Goal: Task Accomplishment & Management: Manage account settings

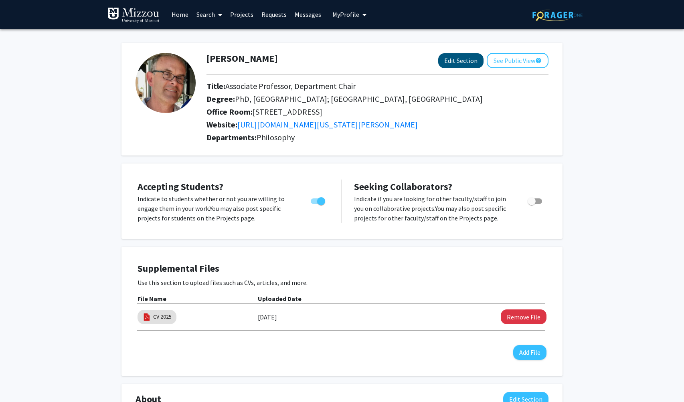
click at [448, 67] on button "Edit Section" at bounding box center [460, 60] width 45 height 15
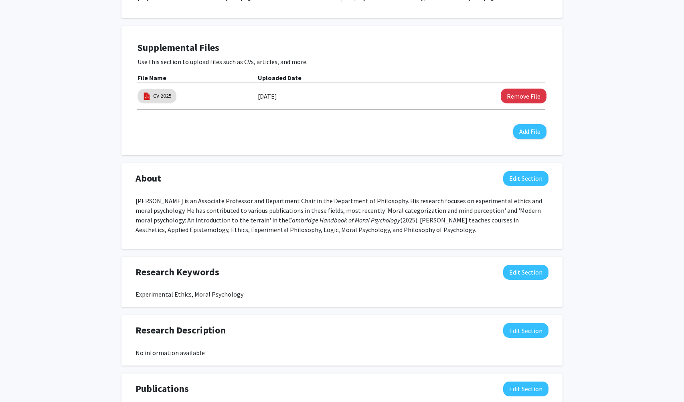
scroll to position [302, 0]
click at [522, 183] on button "Edit Section" at bounding box center [525, 179] width 45 height 15
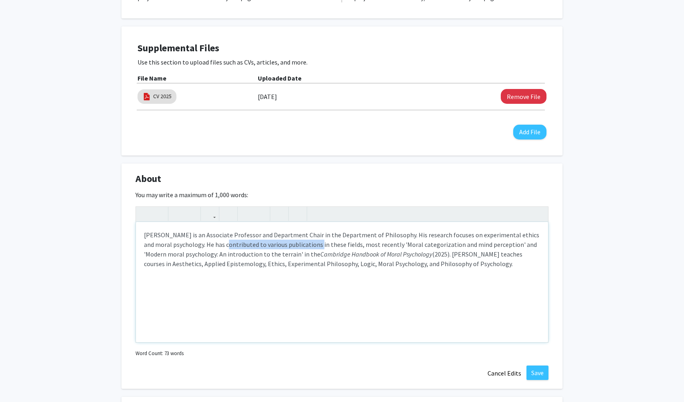
drag, startPoint x: 307, startPoint y: 249, endPoint x: 214, endPoint y: 252, distance: 92.6
click at [214, 252] on p "[PERSON_NAME] is an Associate Professor and Department Chair in the Department …" at bounding box center [342, 249] width 396 height 38
click at [370, 258] on p "[PERSON_NAME] is an Associate Professor and Department Chair in the Department …" at bounding box center [342, 249] width 396 height 38
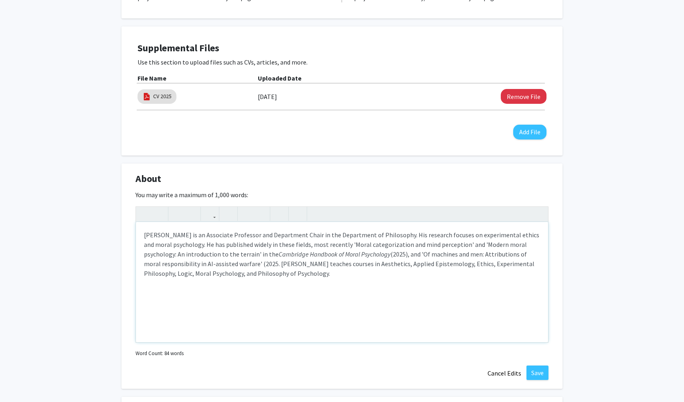
type textarea "<p>[PERSON_NAME] is an Associate Professor and Department Chair in the Departme…"
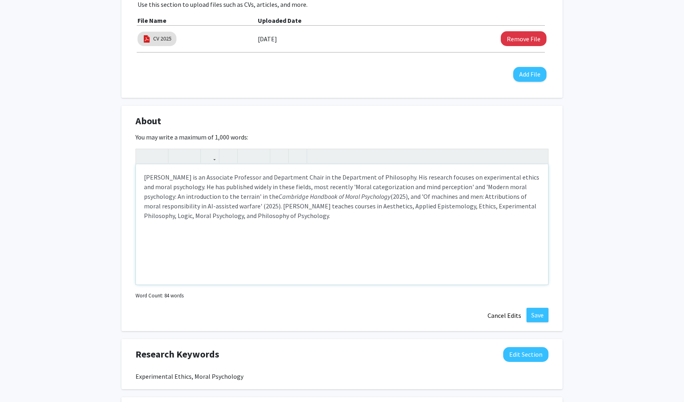
scroll to position [353, 0]
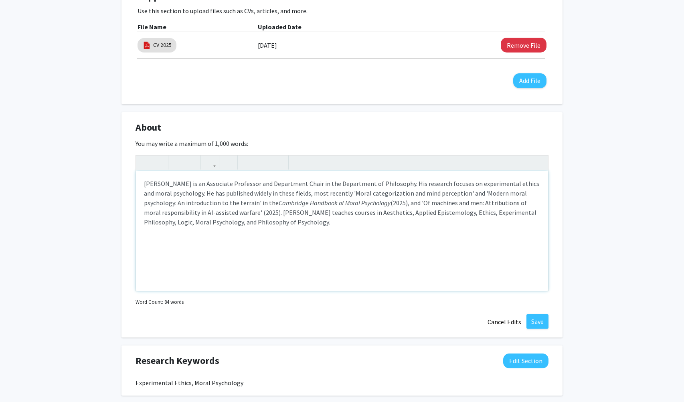
click at [240, 208] on p "[PERSON_NAME] is an Associate Professor and Department Chair in the Department …" at bounding box center [342, 203] width 396 height 48
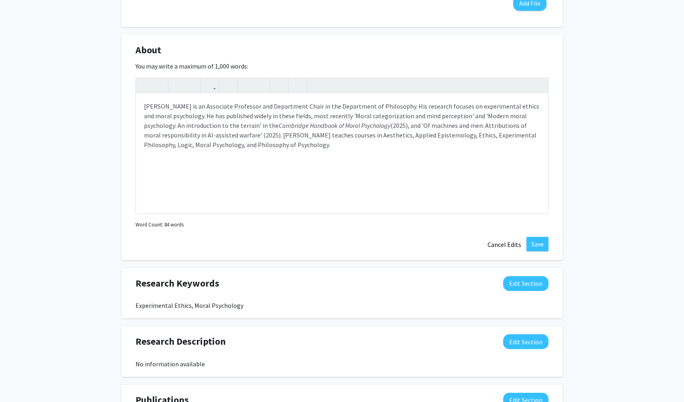
scroll to position [431, 0]
click at [537, 246] on button "Save" at bounding box center [537, 243] width 22 height 14
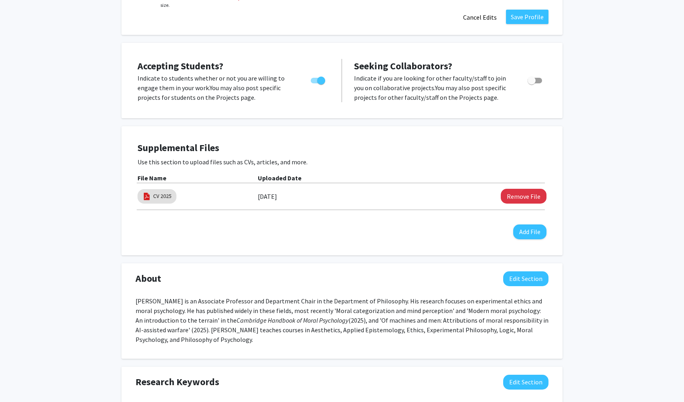
scroll to position [202, 0]
click at [526, 233] on button "Add File" at bounding box center [529, 232] width 33 height 15
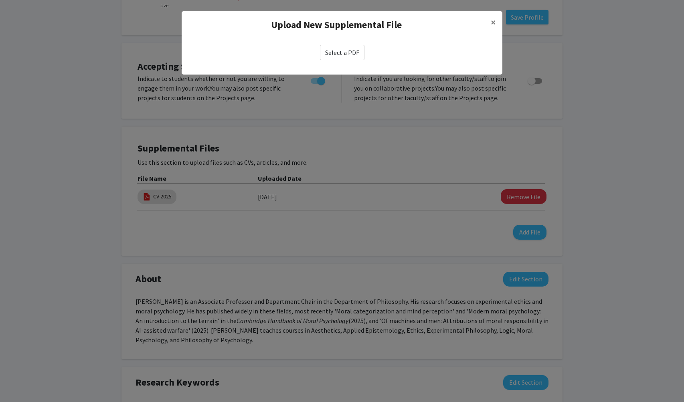
click at [342, 54] on label "Select a PDF" at bounding box center [342, 52] width 44 height 15
click at [0, 0] on input "Select a PDF" at bounding box center [0, 0] width 0 height 0
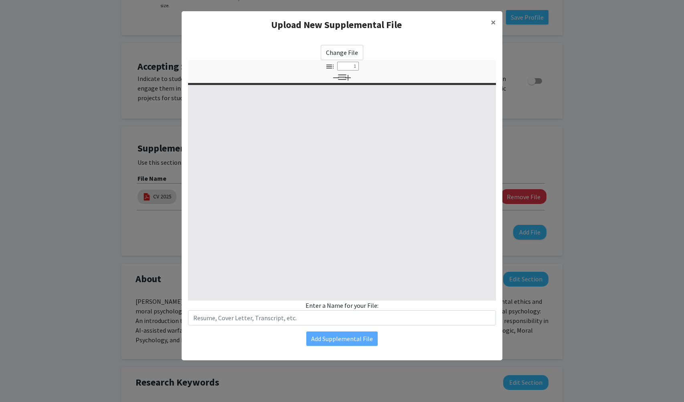
select select "custom"
type input "0"
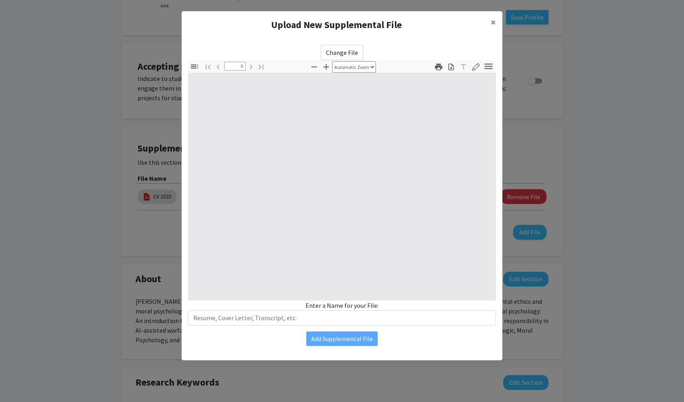
select select "custom"
type input "1"
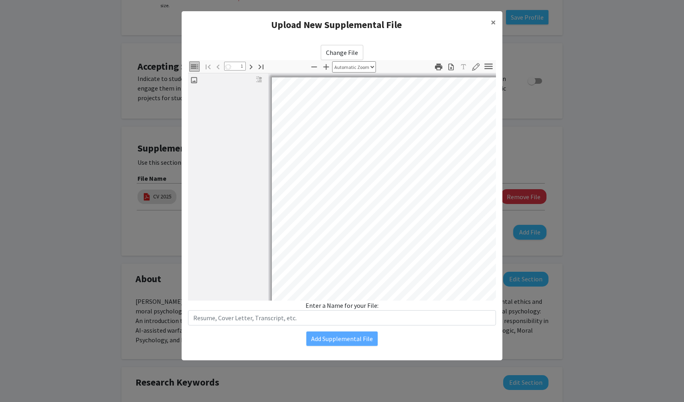
select select "auto"
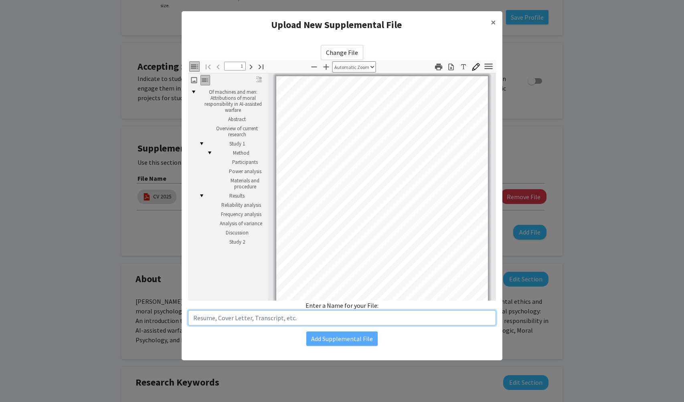
drag, startPoint x: 299, startPoint y: 319, endPoint x: 224, endPoint y: 325, distance: 74.8
click at [224, 325] on input "text" at bounding box center [342, 317] width 308 height 15
type input "Of machines and men"
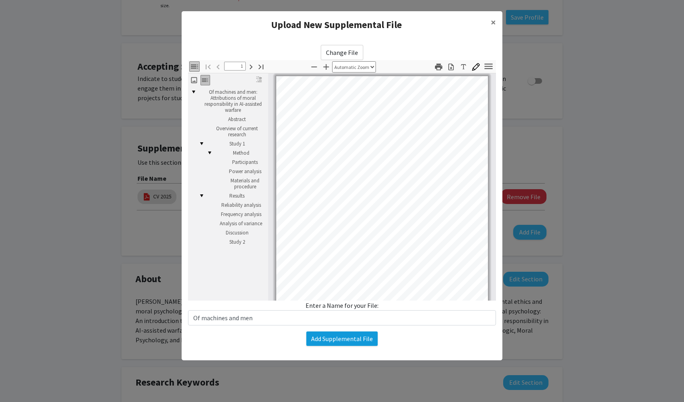
click at [335, 335] on button "Add Supplemental File" at bounding box center [341, 338] width 71 height 14
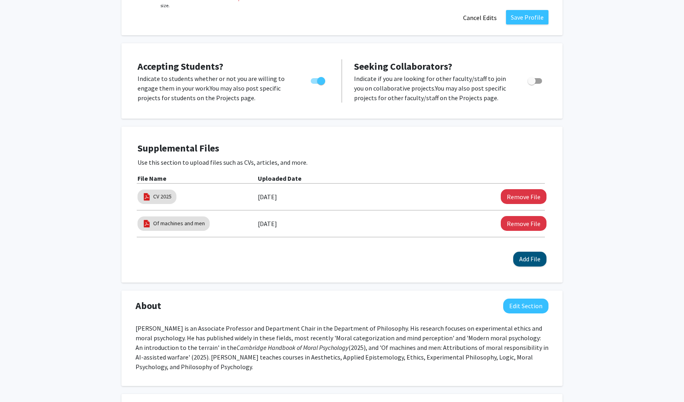
click at [531, 260] on button "Add File" at bounding box center [529, 259] width 33 height 15
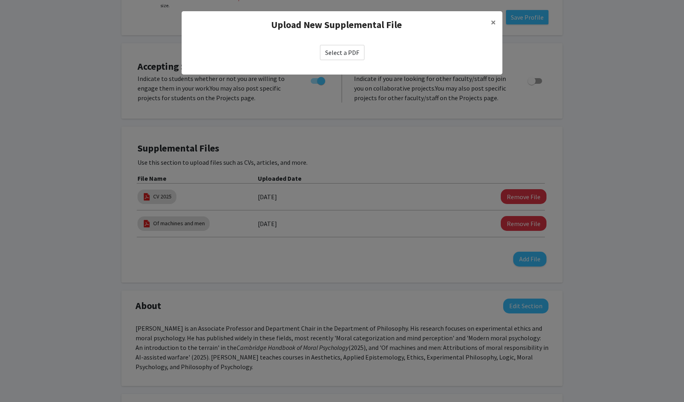
click at [336, 50] on label "Select a PDF" at bounding box center [342, 52] width 44 height 15
click at [0, 0] on input "Select a PDF" at bounding box center [0, 0] width 0 height 0
select select "custom"
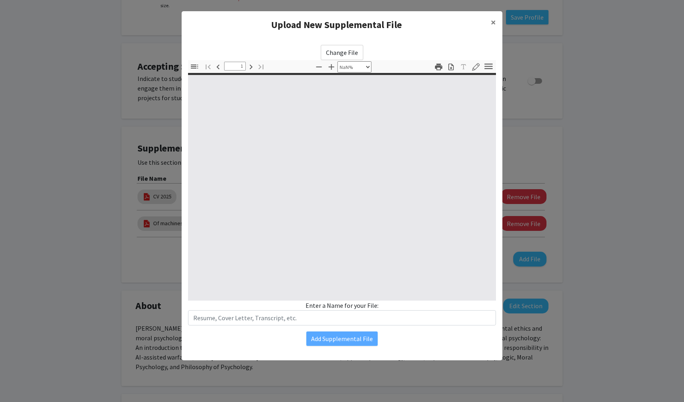
type input "0"
select select "custom"
type input "1"
select select "auto"
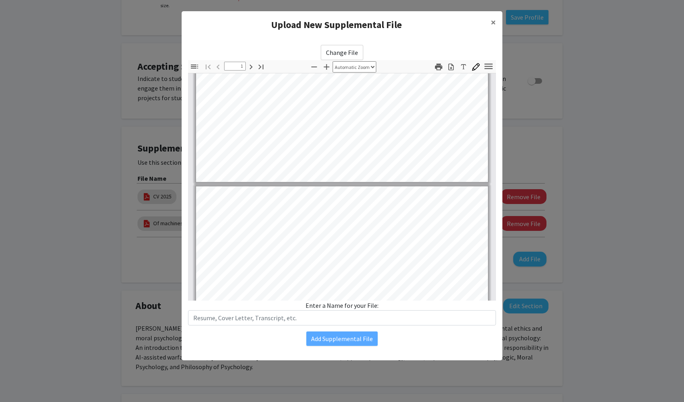
type input "2"
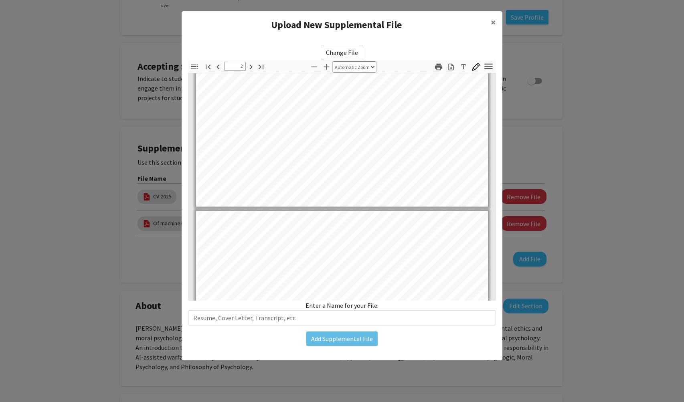
scroll to position [674, 0]
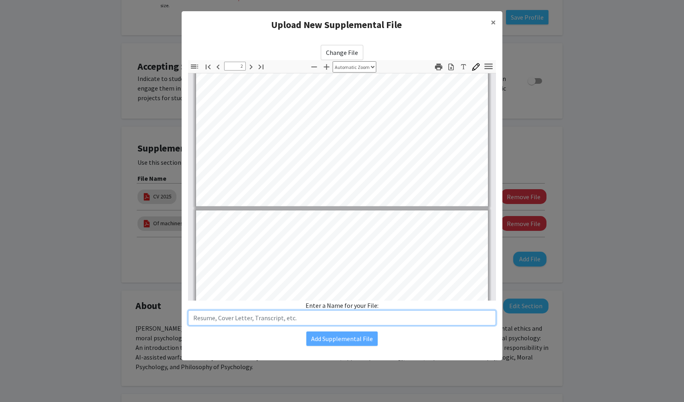
click at [292, 321] on input "text" at bounding box center [342, 317] width 308 height 15
type input "Moral categorization and mind perception"
type input "3"
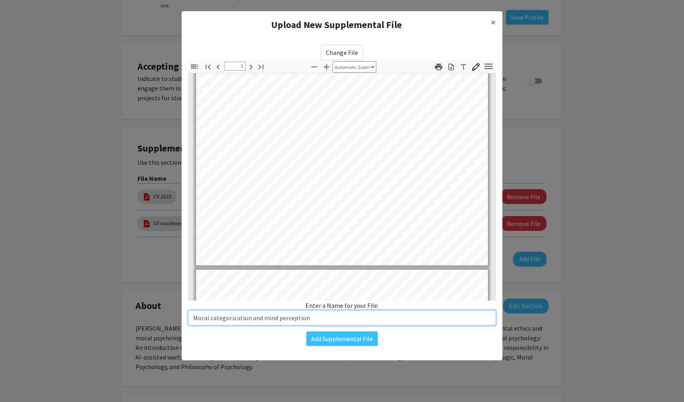
scroll to position [1020, 0]
type input "Moral categorization and mind perception"
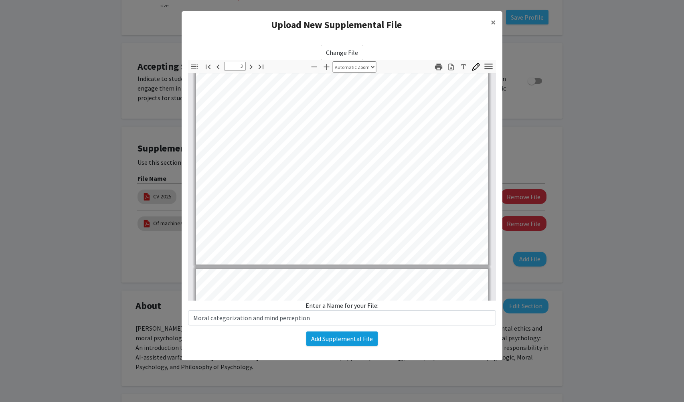
click at [350, 338] on button "Add Supplemental File" at bounding box center [341, 338] width 71 height 14
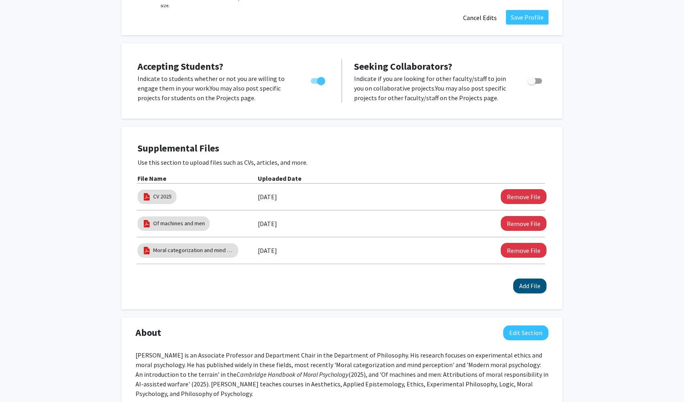
click at [523, 289] on button "Add File" at bounding box center [529, 286] width 33 height 15
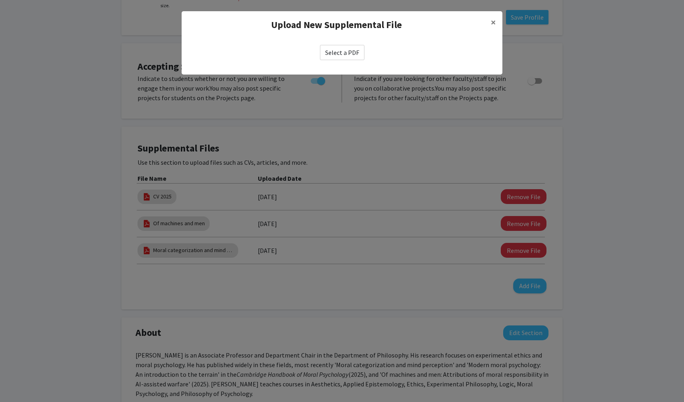
click at [334, 54] on label "Select a PDF" at bounding box center [342, 52] width 44 height 15
click at [0, 0] on input "Select a PDF" at bounding box center [0, 0] width 0 height 0
select select "custom"
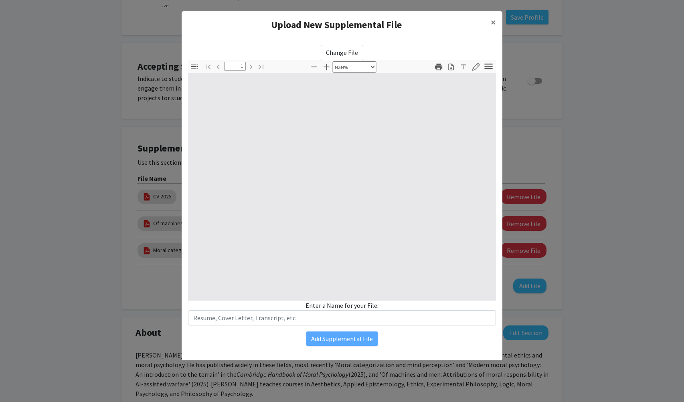
type input "0"
select select "custom"
type input "1"
select select "auto"
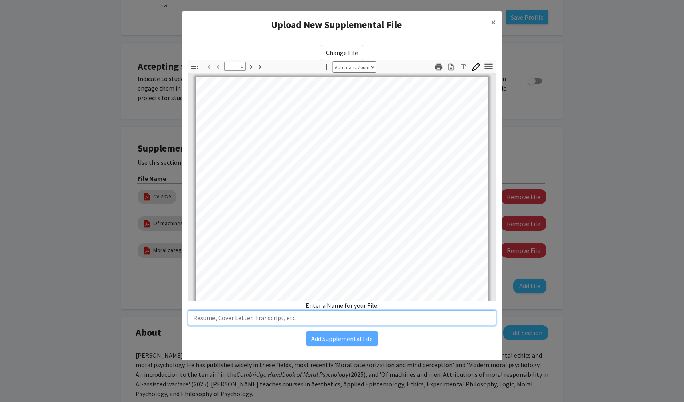
click at [267, 319] on input "text" at bounding box center [342, 317] width 308 height 15
type input """
type input "Modern moral psychology"
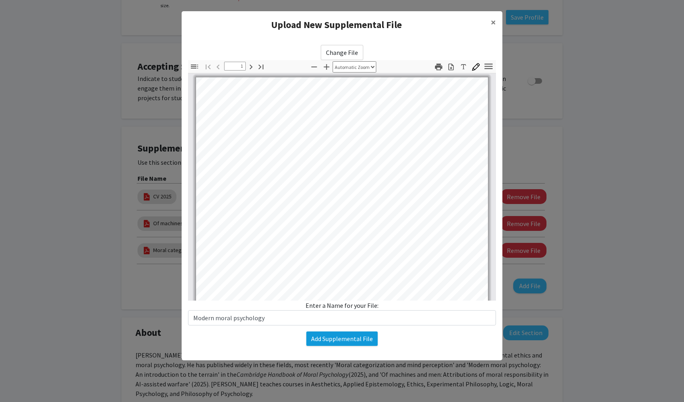
click at [339, 337] on button "Add Supplemental File" at bounding box center [341, 338] width 71 height 14
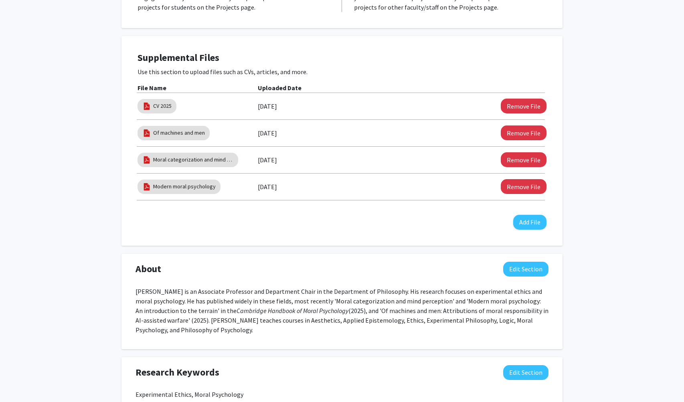
scroll to position [293, 0]
click at [516, 106] on button "Remove File" at bounding box center [524, 105] width 46 height 15
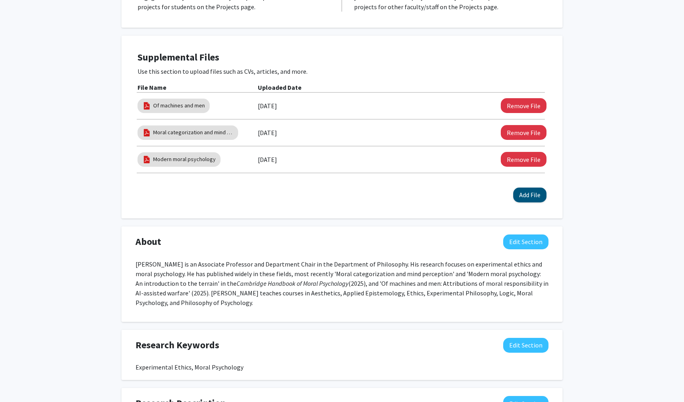
click at [523, 198] on button "Add File" at bounding box center [529, 195] width 33 height 15
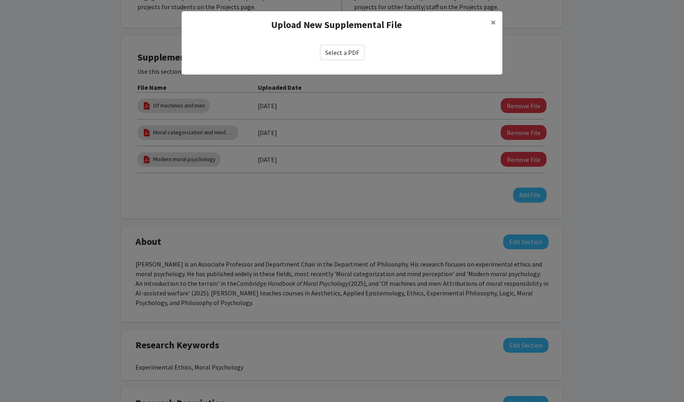
click at [332, 53] on label "Select a PDF" at bounding box center [342, 52] width 44 height 15
click at [0, 0] on input "Select a PDF" at bounding box center [0, 0] width 0 height 0
select select "custom"
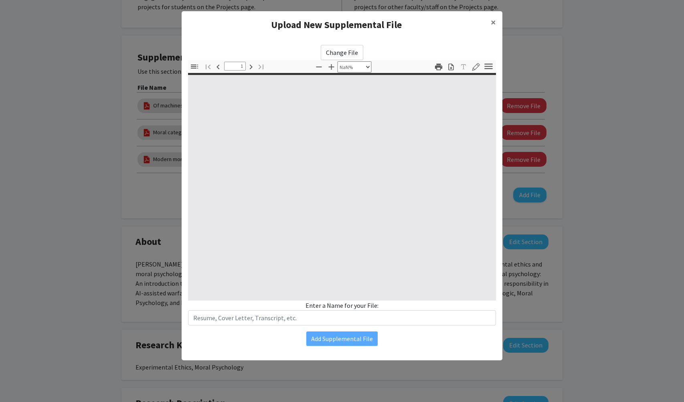
type input "0"
select select "custom"
type input "1"
select select "auto"
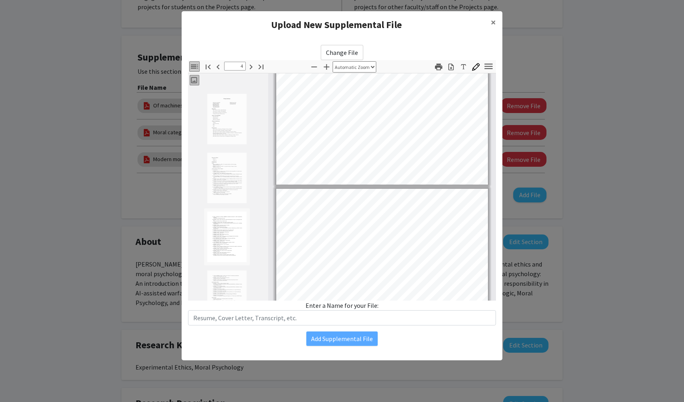
scroll to position [173, 0]
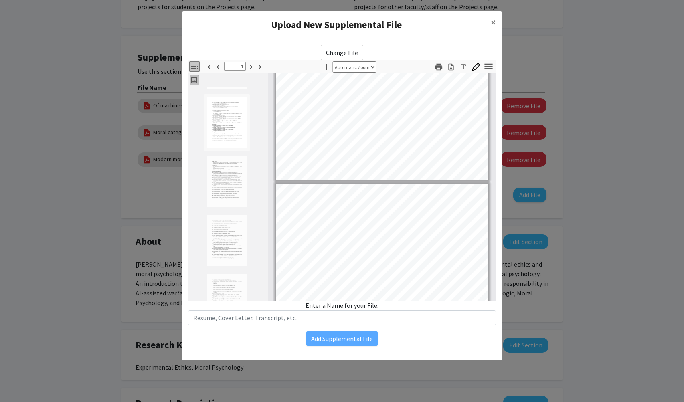
type input "5"
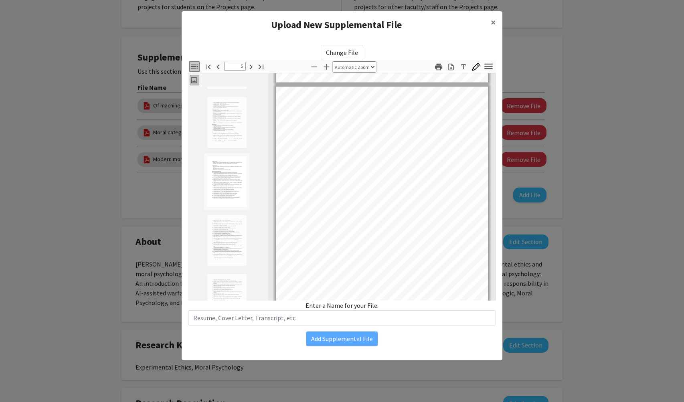
scroll to position [1116, 0]
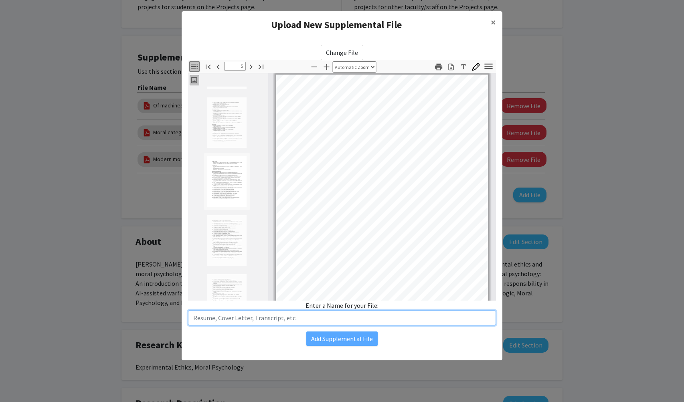
click at [273, 319] on input "text" at bounding box center [342, 317] width 308 height 15
type input "CV 2025"
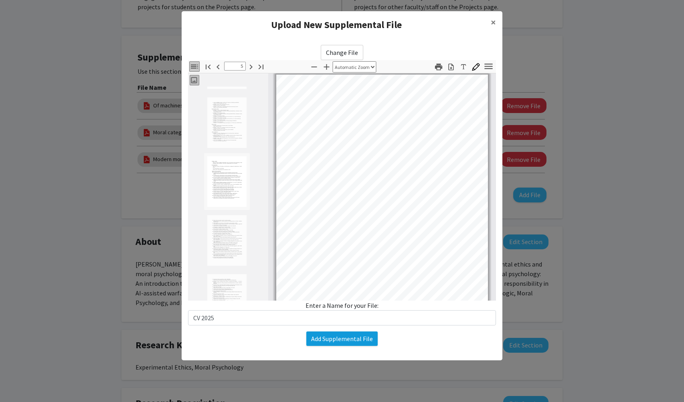
click at [340, 339] on button "Add Supplemental File" at bounding box center [341, 338] width 71 height 14
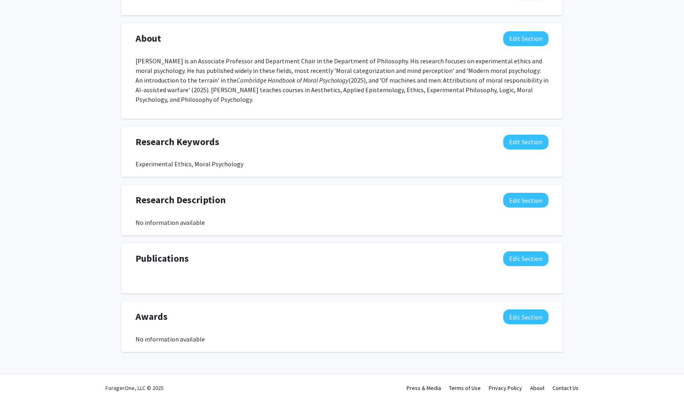
scroll to position [527, 0]
click at [524, 258] on button "Edit Section" at bounding box center [525, 258] width 45 height 15
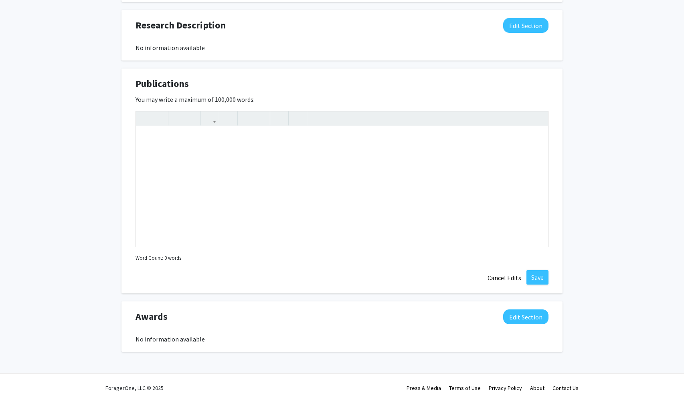
scroll to position [702, 0]
click at [507, 279] on button "Cancel Edits" at bounding box center [504, 277] width 44 height 15
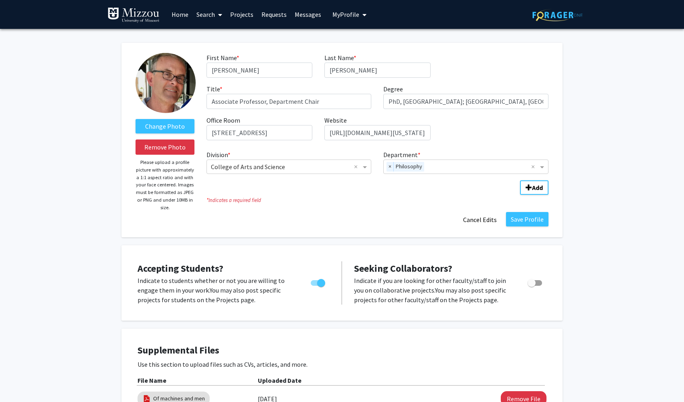
scroll to position [0, 0]
click at [525, 219] on button "Save Profile" at bounding box center [527, 219] width 42 height 14
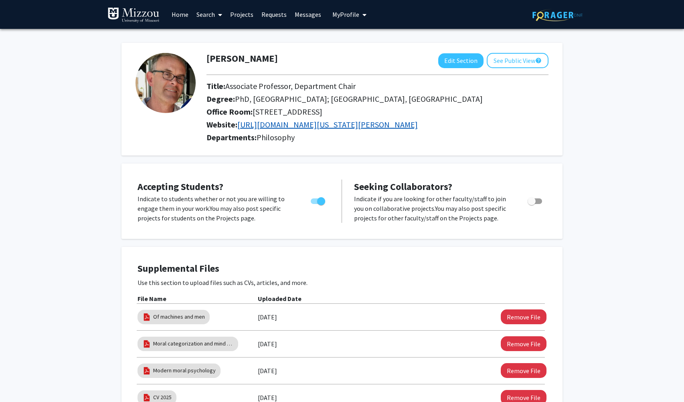
click at [392, 126] on link "[URL][DOMAIN_NAME][US_STATE][PERSON_NAME]" at bounding box center [327, 124] width 180 height 10
